Goal: Task Accomplishment & Management: Use online tool/utility

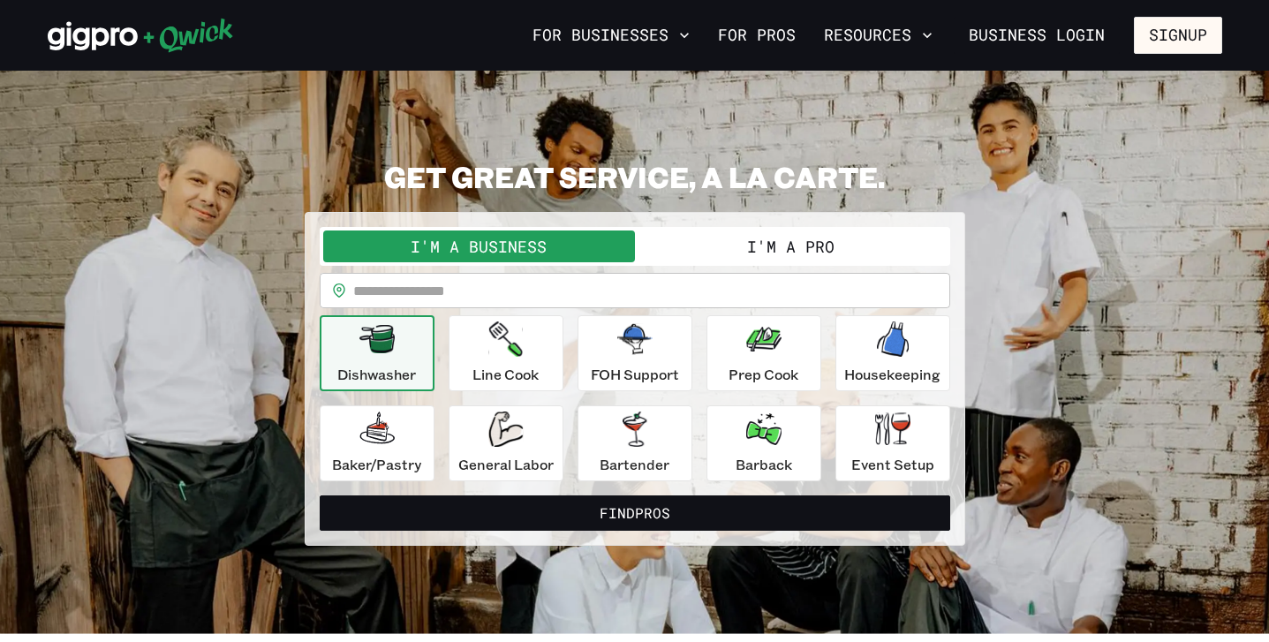
click at [765, 248] on button "I'm a Pro" at bounding box center [791, 246] width 312 height 32
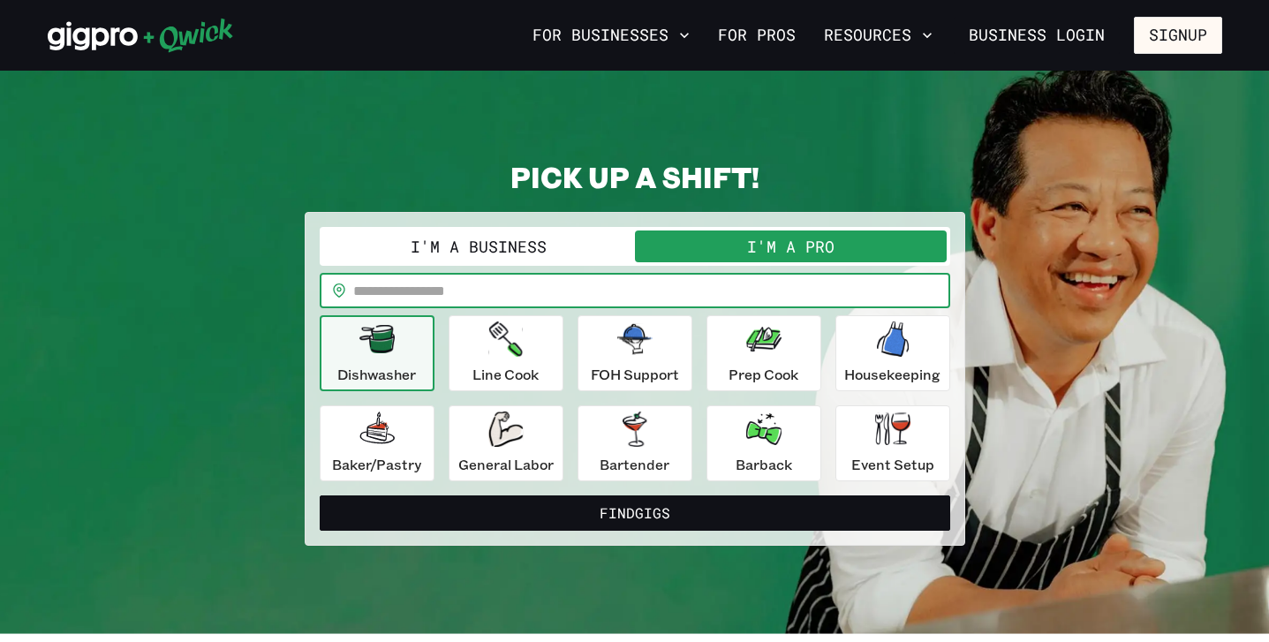
click at [675, 305] on input "text" at bounding box center [651, 290] width 597 height 35
type input "*****"
click at [852, 436] on div "Event Setup" at bounding box center [892, 443] width 83 height 64
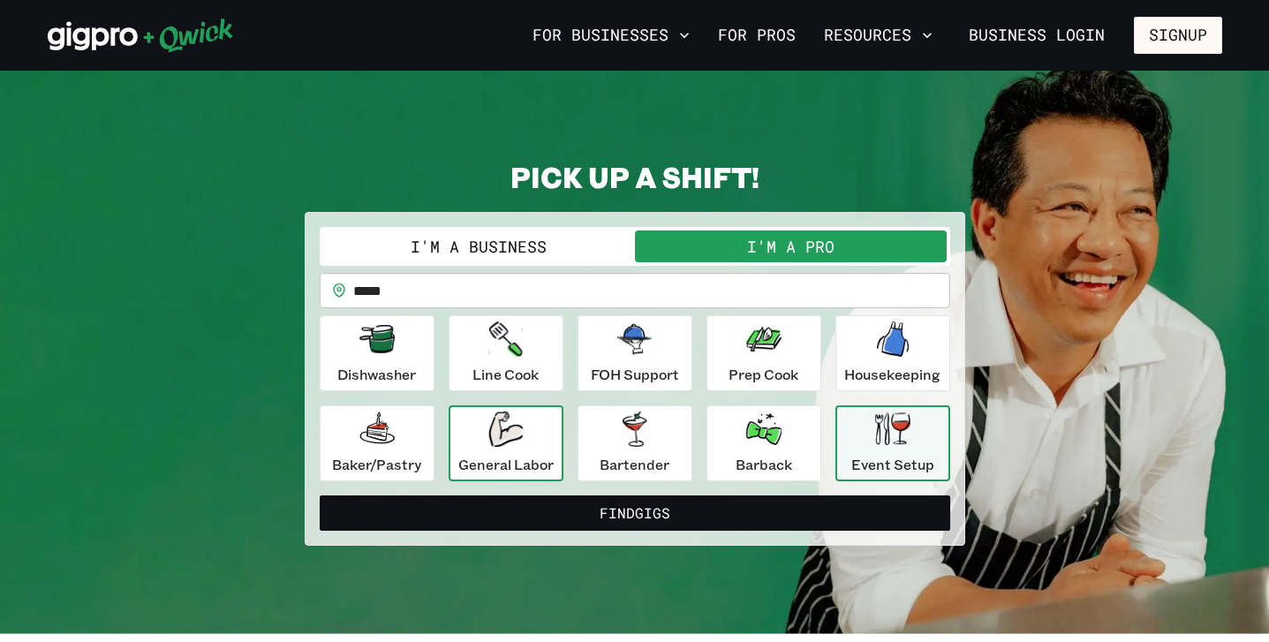
click at [510, 419] on icon "button" at bounding box center [505, 428] width 34 height 35
click at [924, 442] on div "Event Setup" at bounding box center [892, 443] width 83 height 64
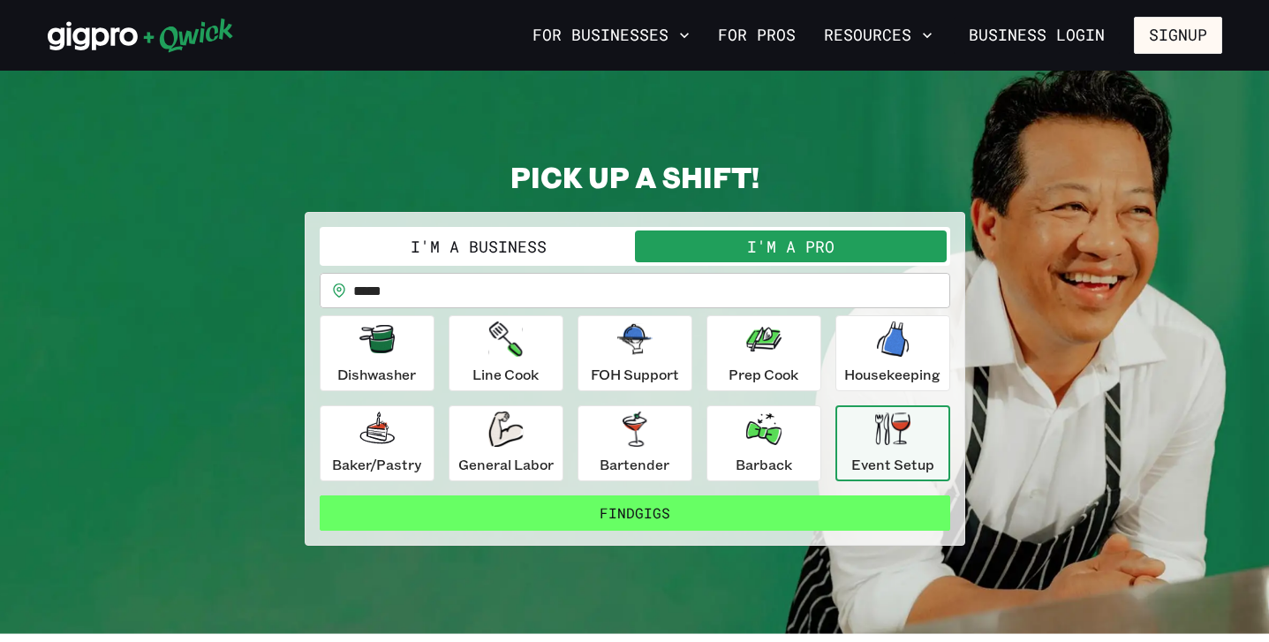
click at [758, 516] on button "Find Gigs" at bounding box center [635, 512] width 630 height 35
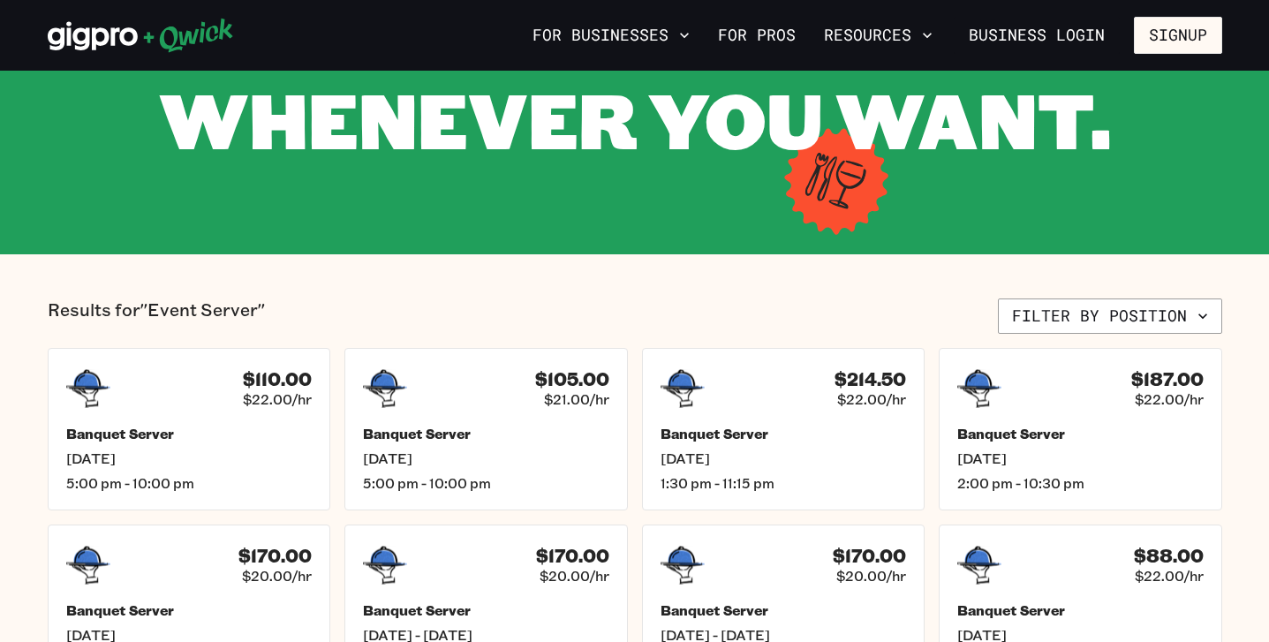
scroll to position [218, 0]
click at [186, 418] on div "$110.00 $22.00/hr Banquet Server [DATE] 5:00 pm - 10:00 pm" at bounding box center [188, 428] width 294 height 169
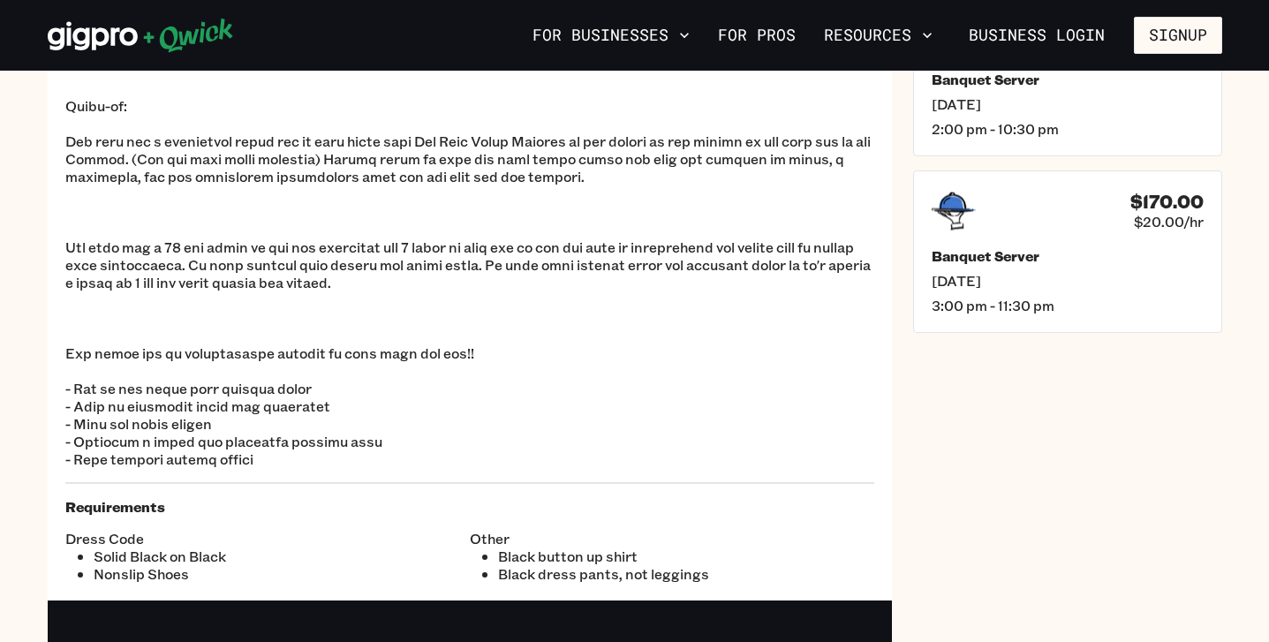
scroll to position [521, 0]
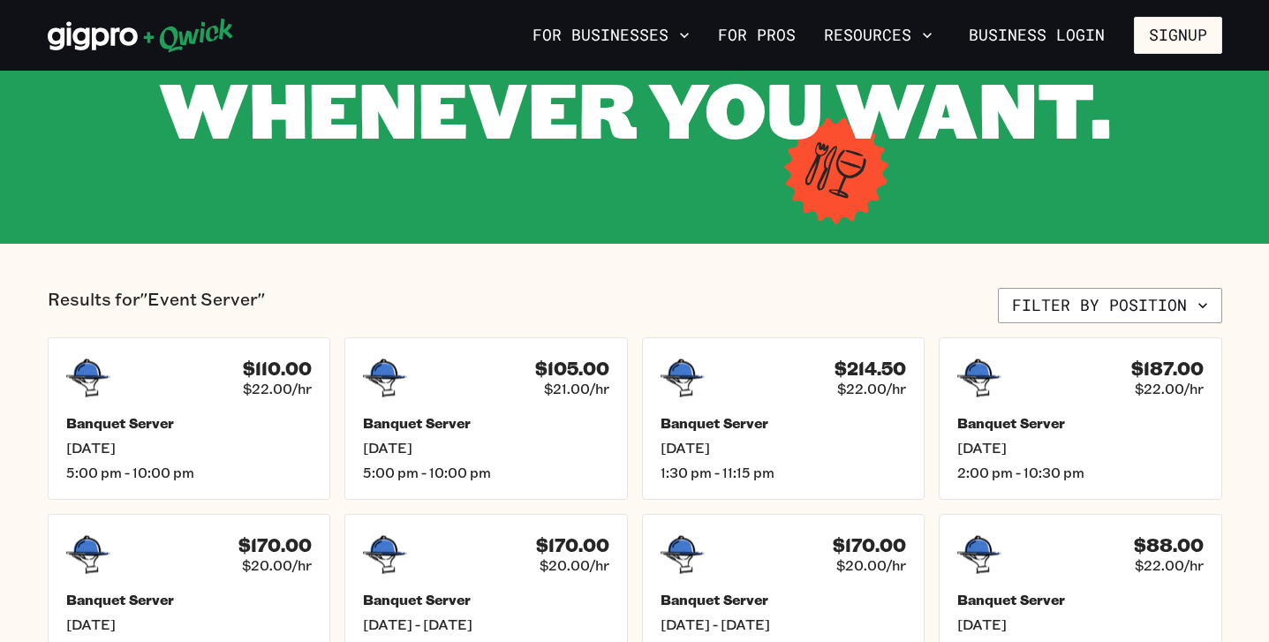
scroll to position [231, 0]
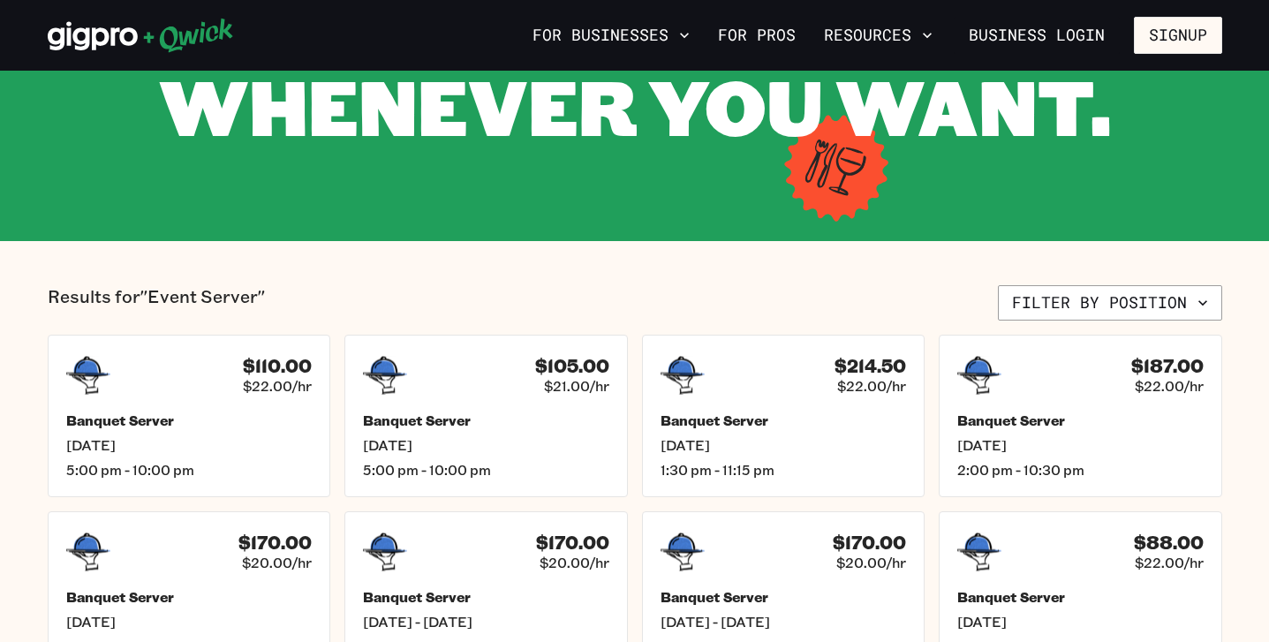
click at [1074, 282] on section "Results for "Event Server" Filter by position $110.00 $22.00/hr Banquet Server …" at bounding box center [634, 567] width 1269 height 653
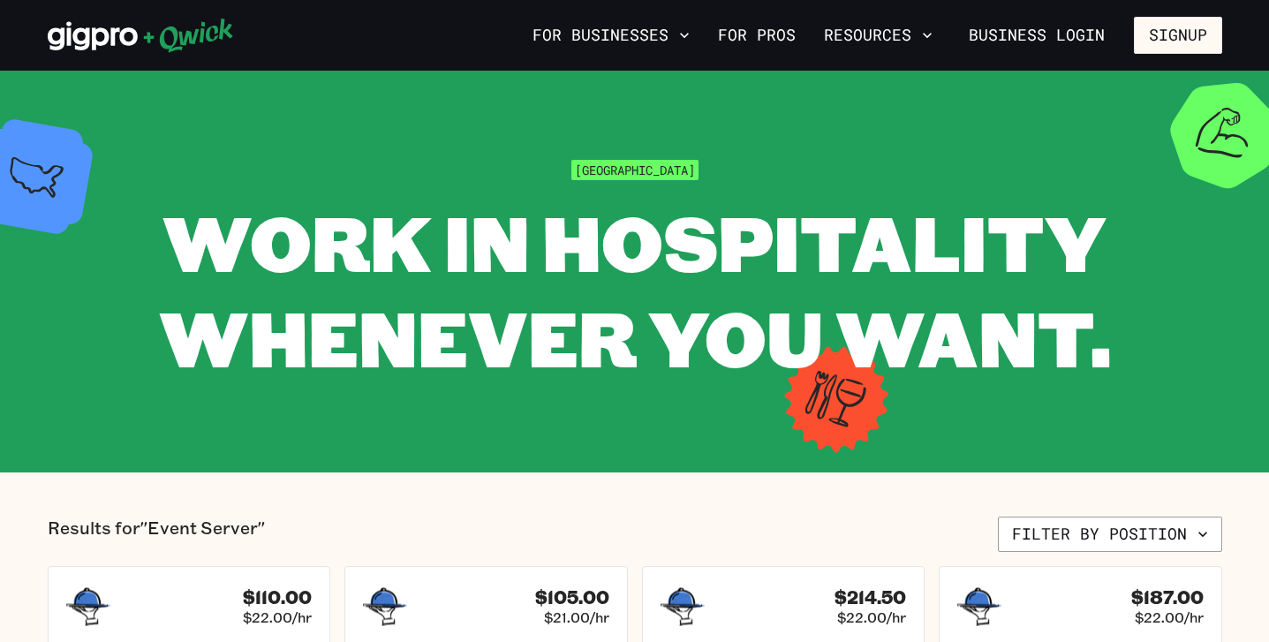
scroll to position [0, 0]
click at [566, 264] on span "WORK IN HOSPITALITY WHENEVER YOU WANT." at bounding box center [635, 289] width 952 height 197
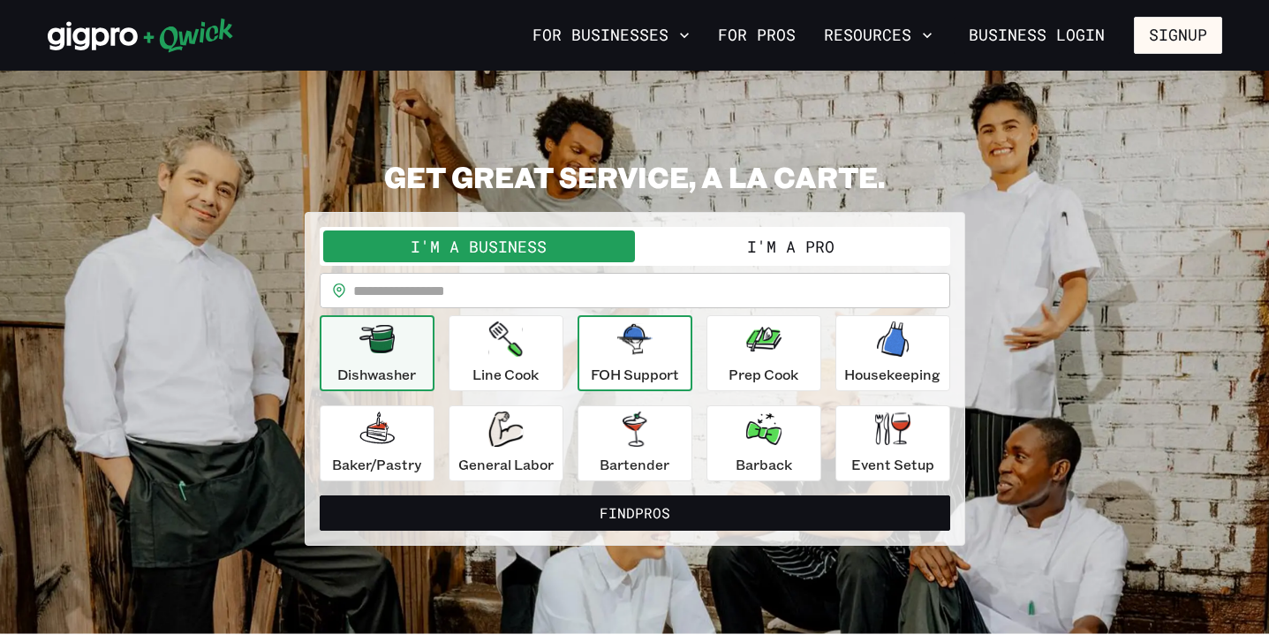
click at [620, 360] on div "FOH Support" at bounding box center [635, 353] width 88 height 64
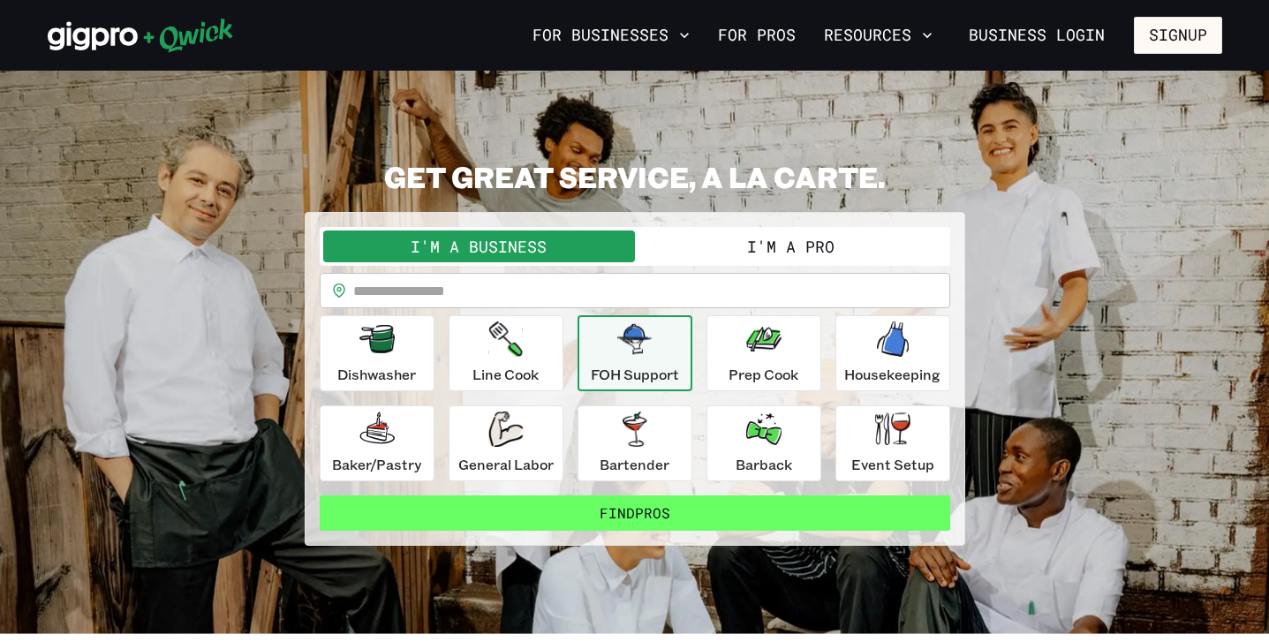
click at [615, 514] on button "Find Pros" at bounding box center [635, 512] width 630 height 35
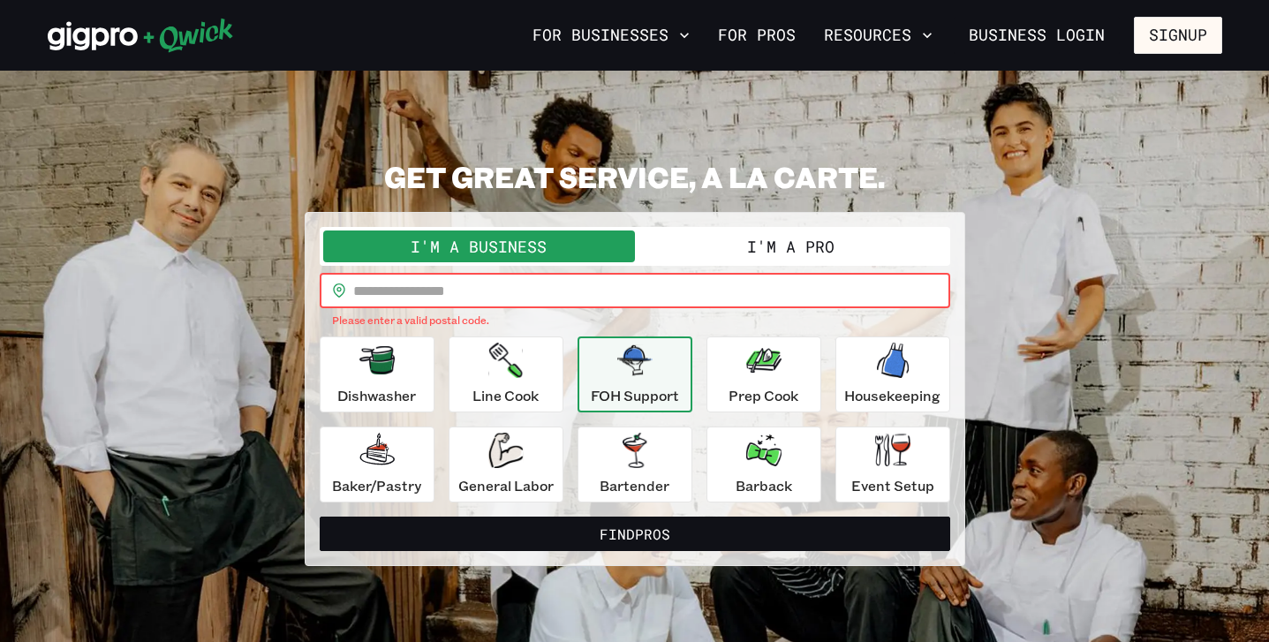
click at [553, 285] on input "text" at bounding box center [651, 290] width 597 height 35
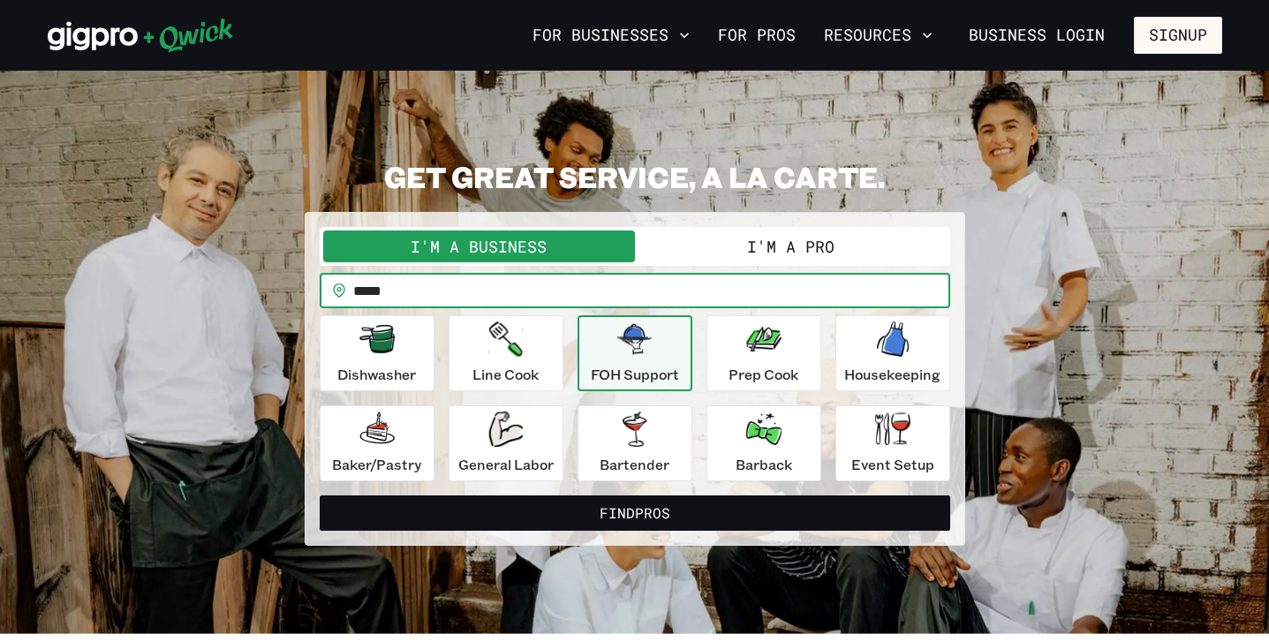
type input "*****"
click at [634, 512] on button "Find Pros" at bounding box center [635, 512] width 630 height 35
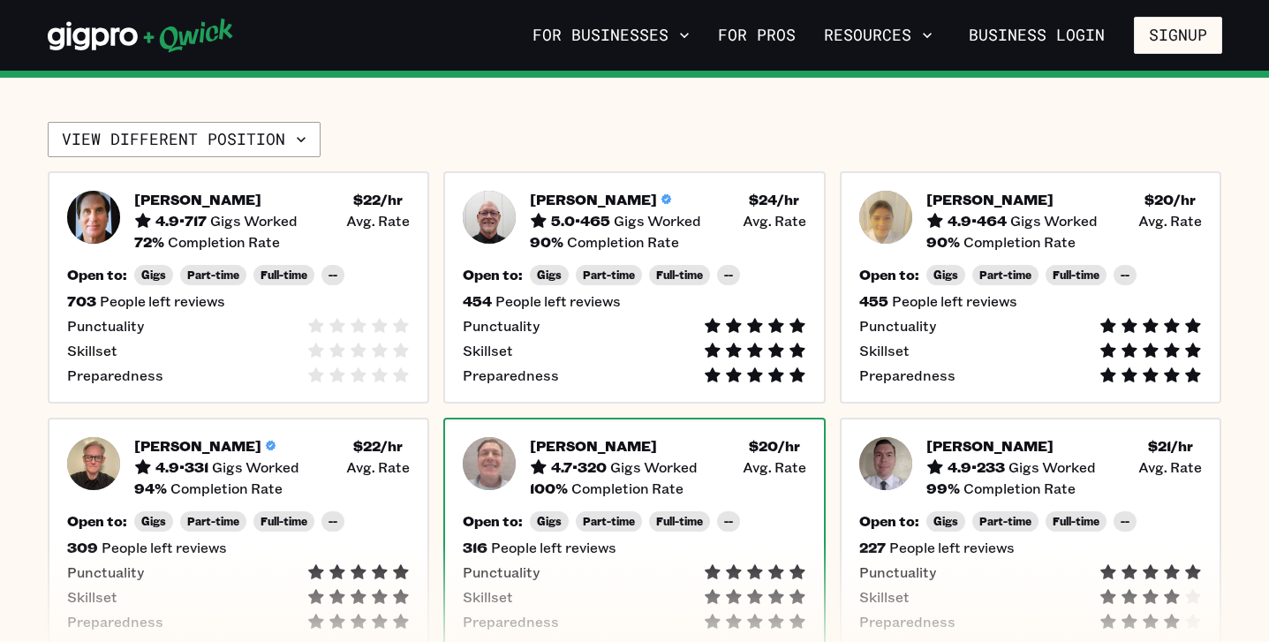
scroll to position [397, 0]
